Goal: Information Seeking & Learning: Check status

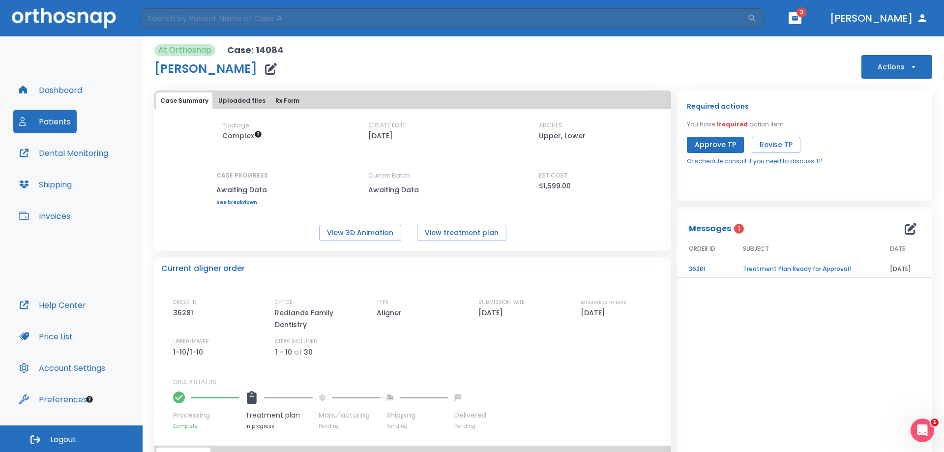
click at [53, 120] on button "Patients" at bounding box center [44, 122] width 63 height 24
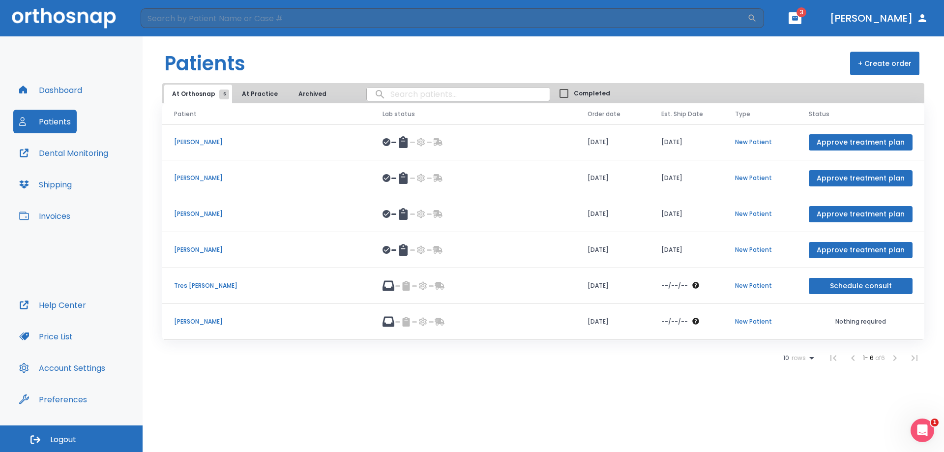
click at [399, 144] on icon at bounding box center [403, 142] width 9 height 12
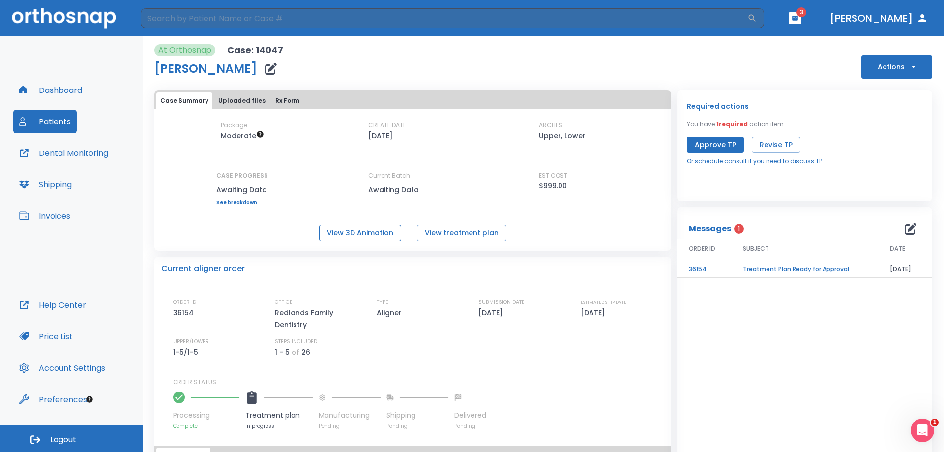
click at [362, 233] on button "View 3D Animation" at bounding box center [360, 233] width 82 height 16
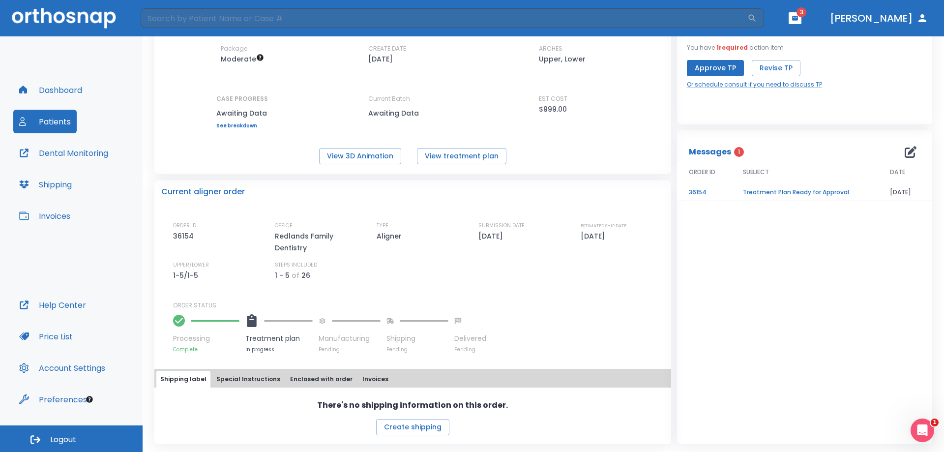
click at [43, 119] on button "Patients" at bounding box center [44, 122] width 63 height 24
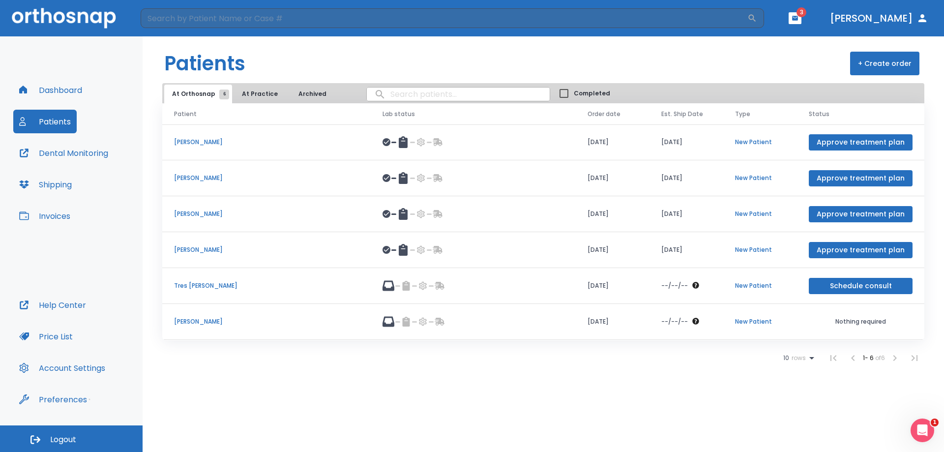
click at [399, 213] on icon at bounding box center [403, 214] width 9 height 12
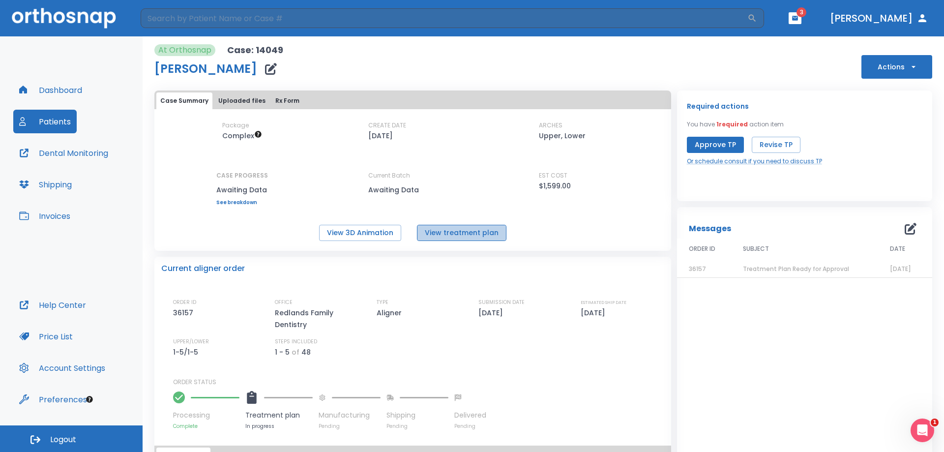
click at [460, 234] on button "View treatment plan" at bounding box center [462, 233] width 90 height 16
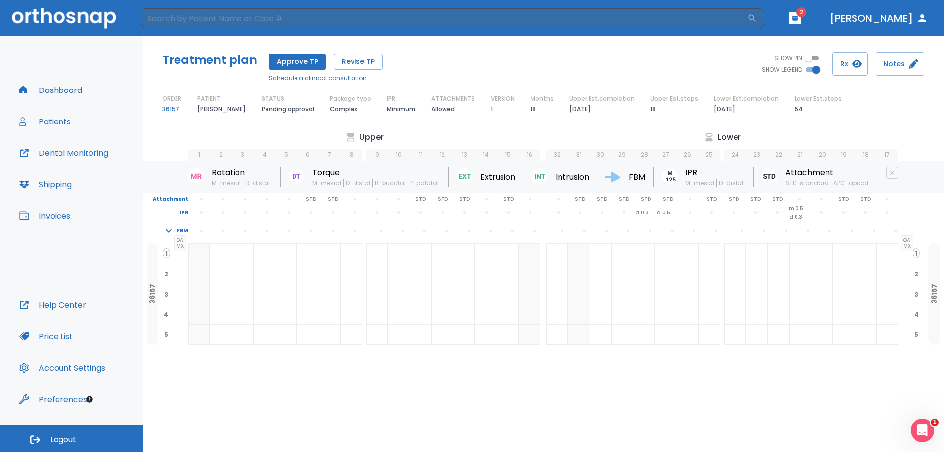
click at [807, 13] on span "2" at bounding box center [802, 12] width 10 height 10
click at [798, 19] on icon "button" at bounding box center [795, 18] width 6 height 4
click at [819, 41] on span "1" at bounding box center [826, 40] width 20 height 14
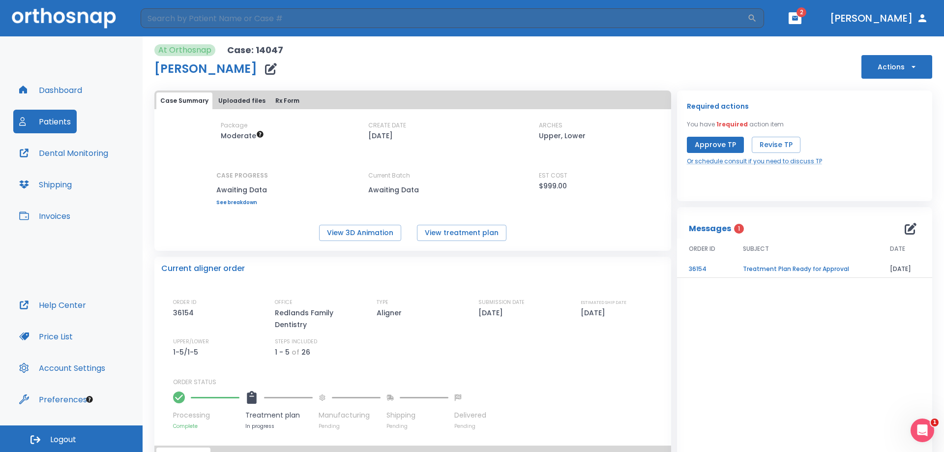
click at [773, 270] on td "Treatment Plan Ready for Approval" at bounding box center [804, 269] width 147 height 17
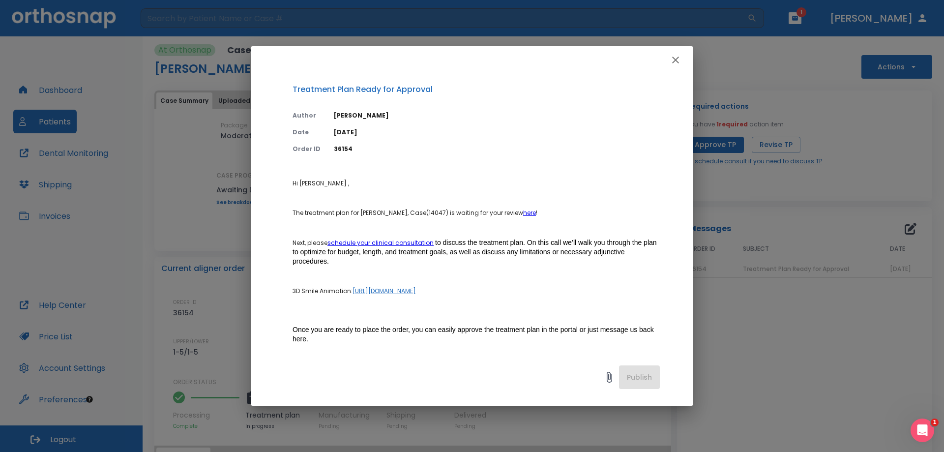
click at [523, 213] on link "here" at bounding box center [529, 213] width 13 height 8
click at [398, 295] on link "[URL][DOMAIN_NAME]" at bounding box center [384, 291] width 63 height 8
